Goal: Find specific page/section: Find specific page/section

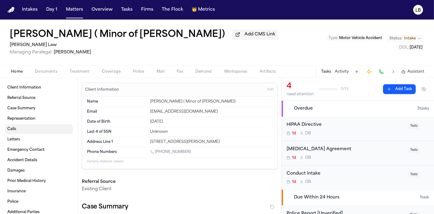
scroll to position [5, 0]
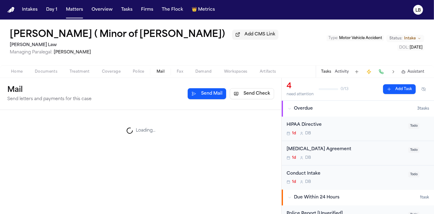
click at [156, 71] on button "Mail" at bounding box center [160, 71] width 20 height 7
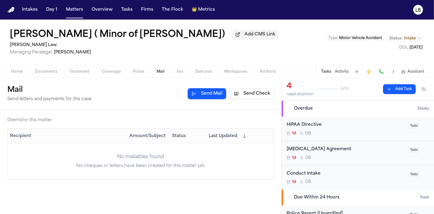
click at [16, 73] on span "Home" at bounding box center [17, 71] width 12 height 5
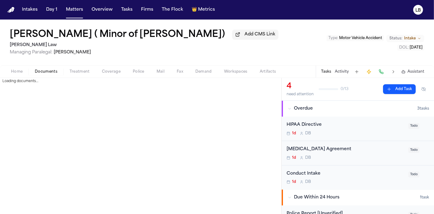
click at [40, 72] on span "Documents" at bounding box center [46, 71] width 23 height 5
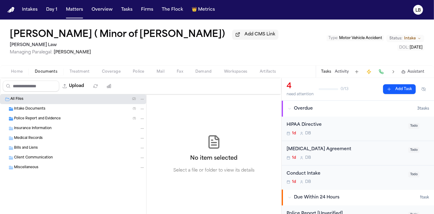
click at [33, 110] on span "Intake Documents" at bounding box center [29, 108] width 31 height 5
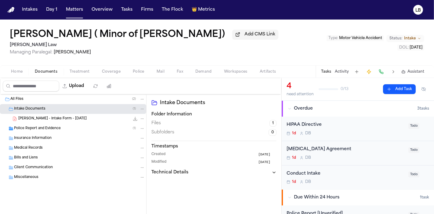
click at [35, 126] on span "Police Report and Evidence" at bounding box center [37, 128] width 47 height 5
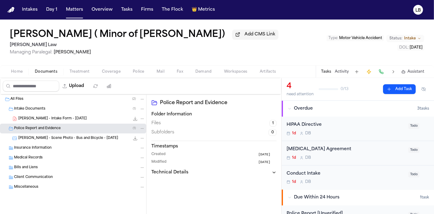
click at [48, 119] on span "[PERSON_NAME] - Intake Form - [DATE]" at bounding box center [52, 118] width 68 height 5
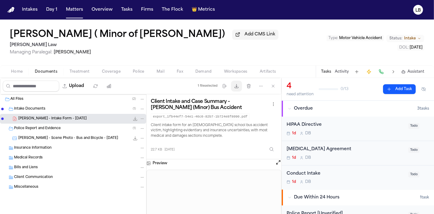
click at [238, 83] on span "button" at bounding box center [236, 85] width 13 height 13
